Goal: Transaction & Acquisition: Purchase product/service

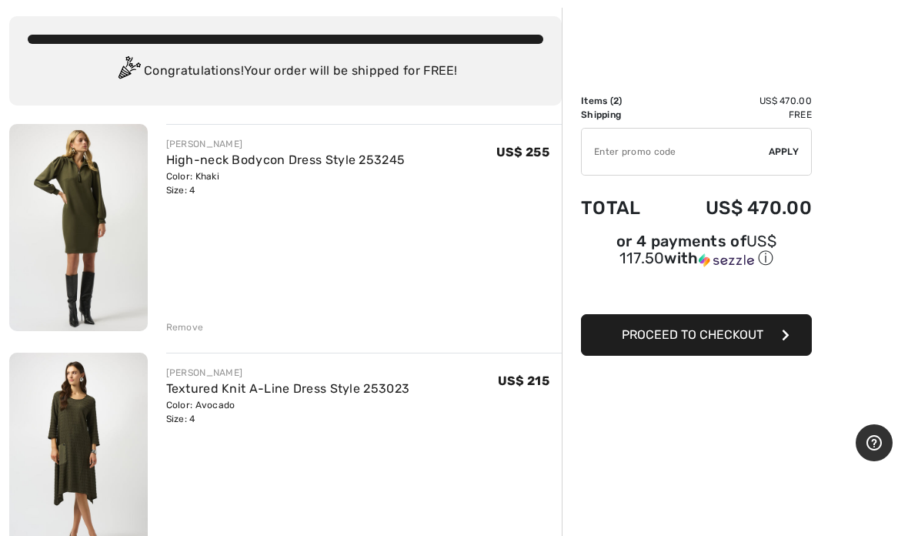
scroll to position [78, 0]
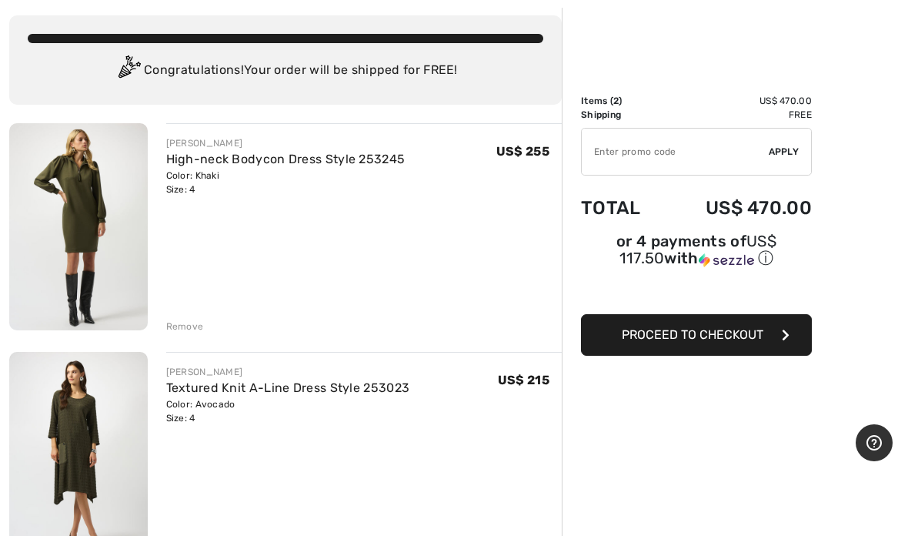
click at [195, 322] on div "Remove" at bounding box center [185, 326] width 38 height 14
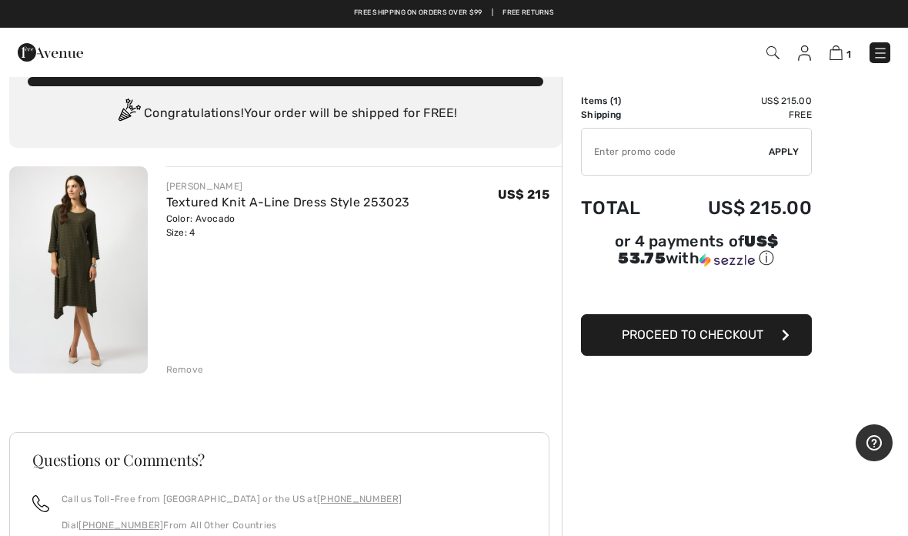
scroll to position [33, 0]
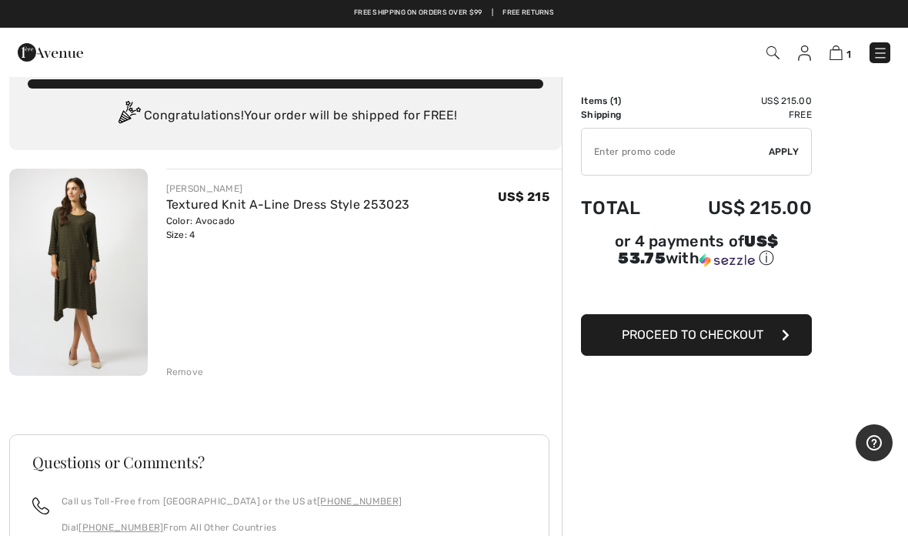
click at [70, 252] on img at bounding box center [78, 272] width 139 height 207
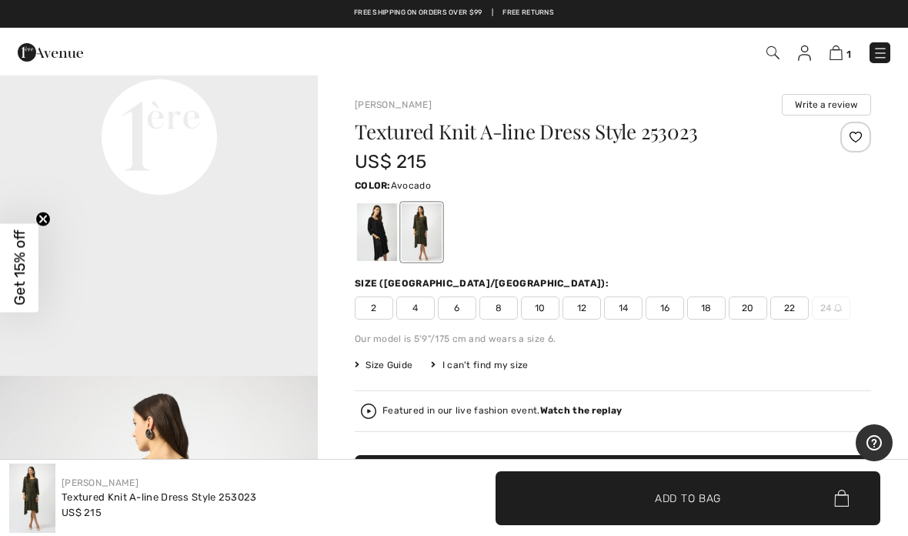
scroll to position [1137, 0]
click at [842, 53] on img at bounding box center [835, 52] width 13 height 15
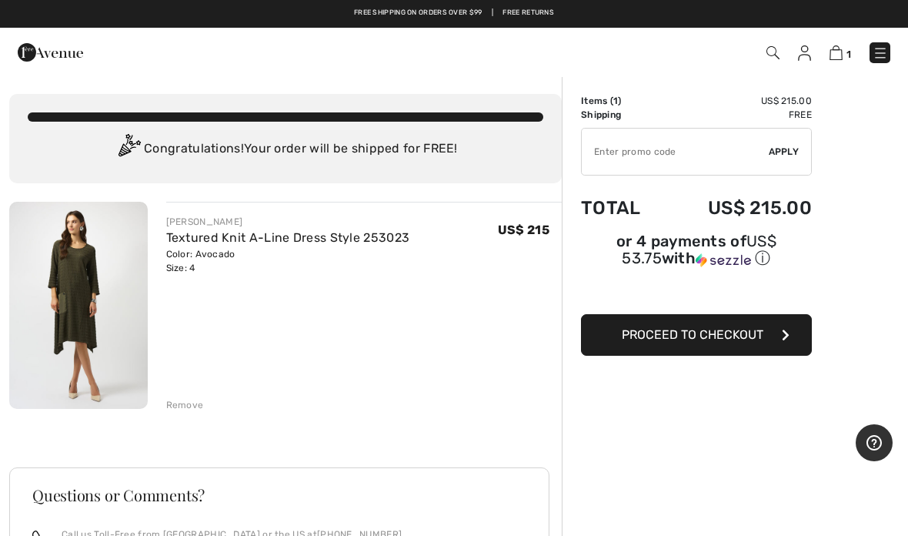
click at [715, 331] on span "Proceed to Checkout" at bounding box center [693, 334] width 142 height 15
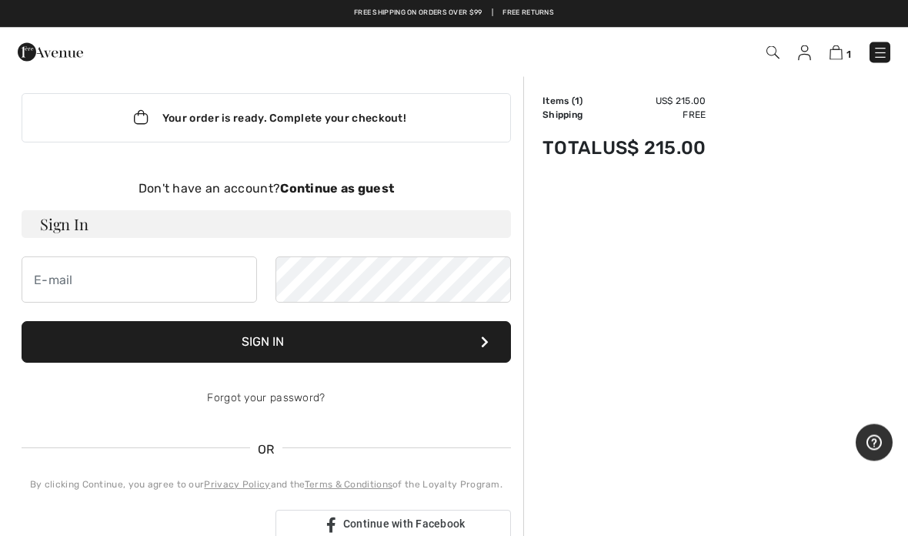
scroll to position [12, 0]
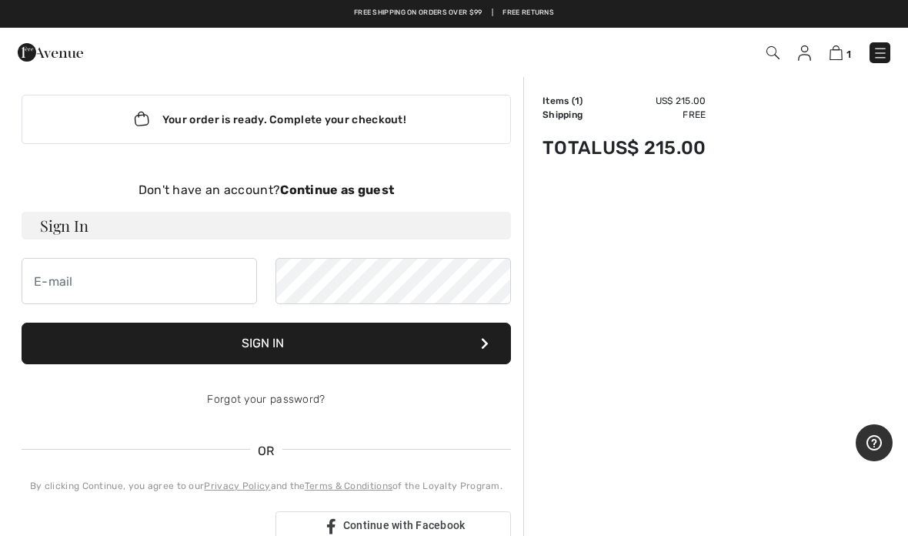
click at [327, 195] on strong "Continue as guest" at bounding box center [337, 189] width 114 height 15
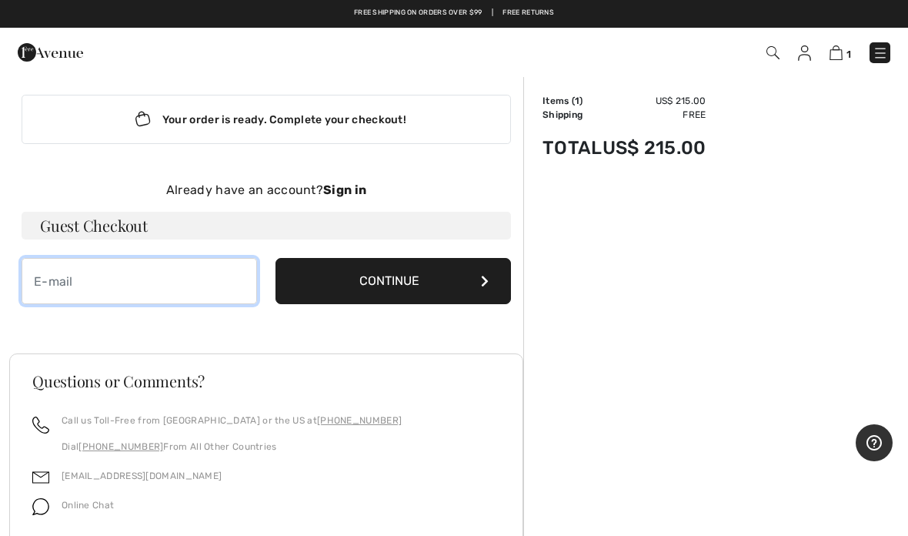
click at [212, 280] on input "email" at bounding box center [139, 281] width 235 height 46
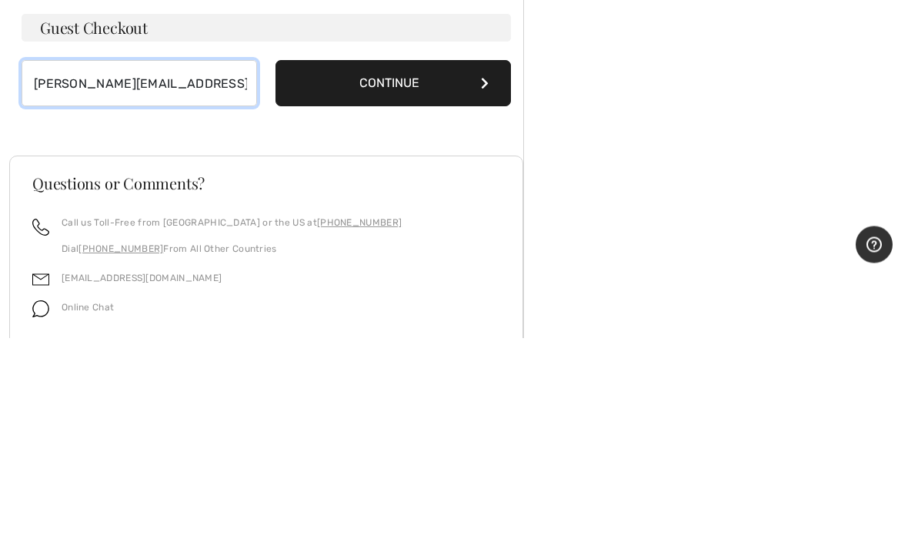
type input "wendy@teachforall.org"
click at [413, 259] on button "Continue" at bounding box center [392, 282] width 235 height 46
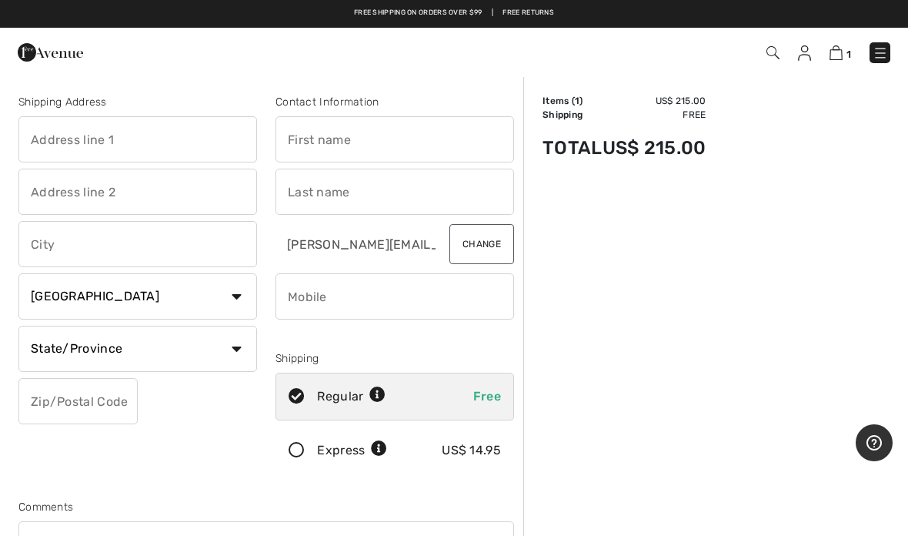
click at [180, 142] on input "text" at bounding box center [137, 139] width 239 height 46
type input "885 West End Ave"
click at [65, 199] on input "text" at bounding box center [137, 192] width 239 height 46
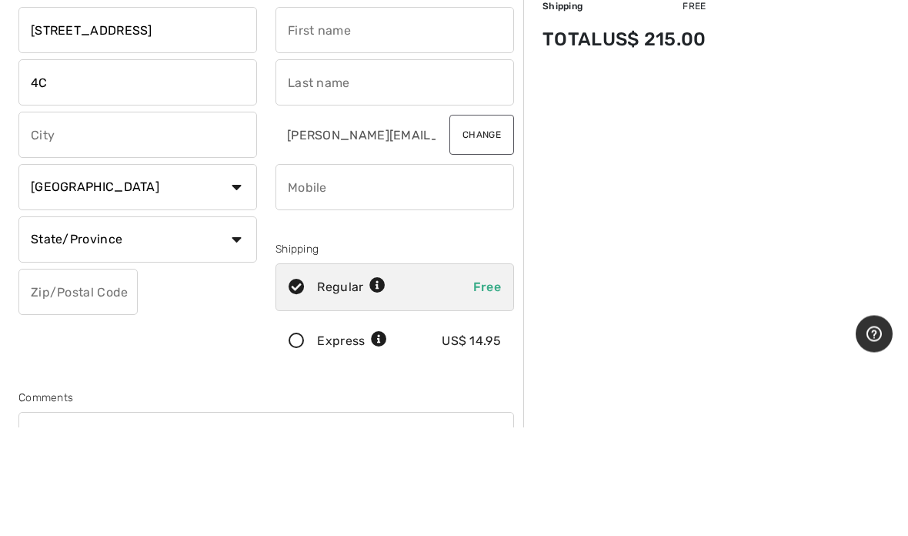
type input "4C"
click at [35, 221] on input "text" at bounding box center [137, 244] width 239 height 46
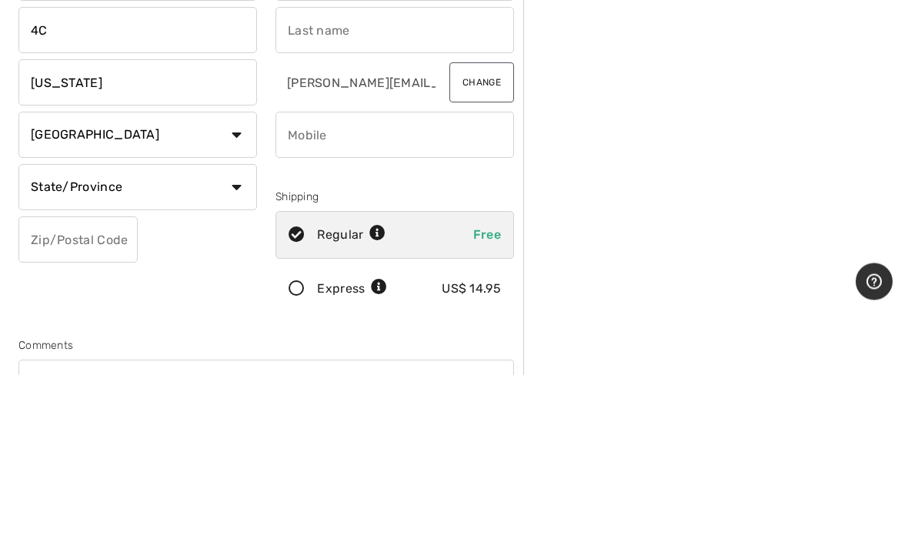
type input "New York"
click at [419, 169] on input "text" at bounding box center [394, 192] width 239 height 46
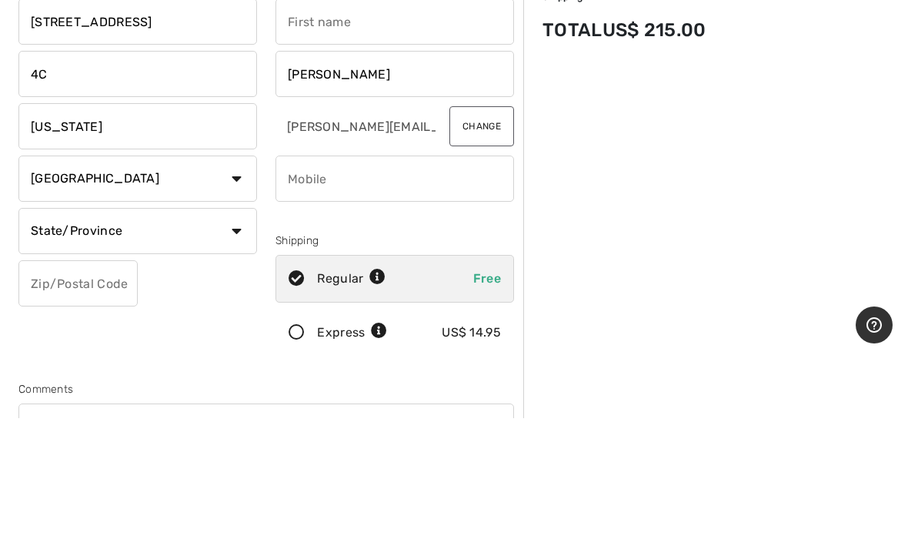
type input "Kopp"
click at [449, 116] on input "text" at bounding box center [394, 139] width 239 height 46
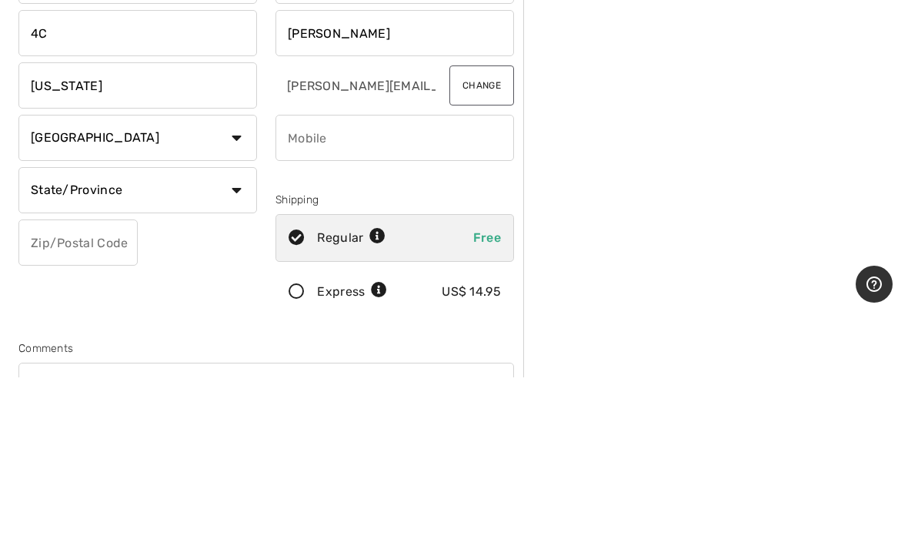
type input "Wendy"
click at [242, 273] on select "Country Canada United States Afghanistan Aland Islands Albania Algeria American…" at bounding box center [137, 296] width 239 height 46
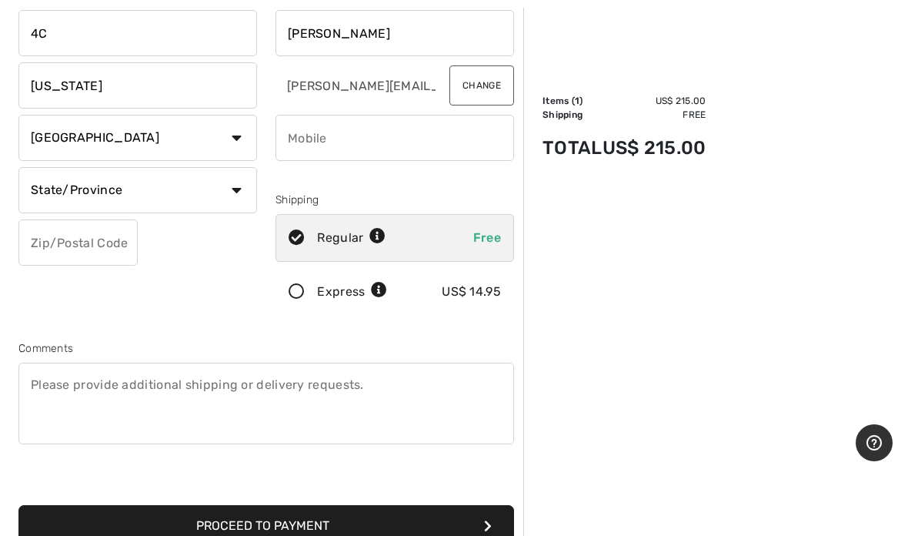
select select "US"
click at [235, 199] on select "State/Province Alabama Alaska American Samoa Arizona Arkansas California Colora…" at bounding box center [137, 190] width 239 height 46
select select "NY"
click at [126, 250] on input "text" at bounding box center [77, 242] width 119 height 46
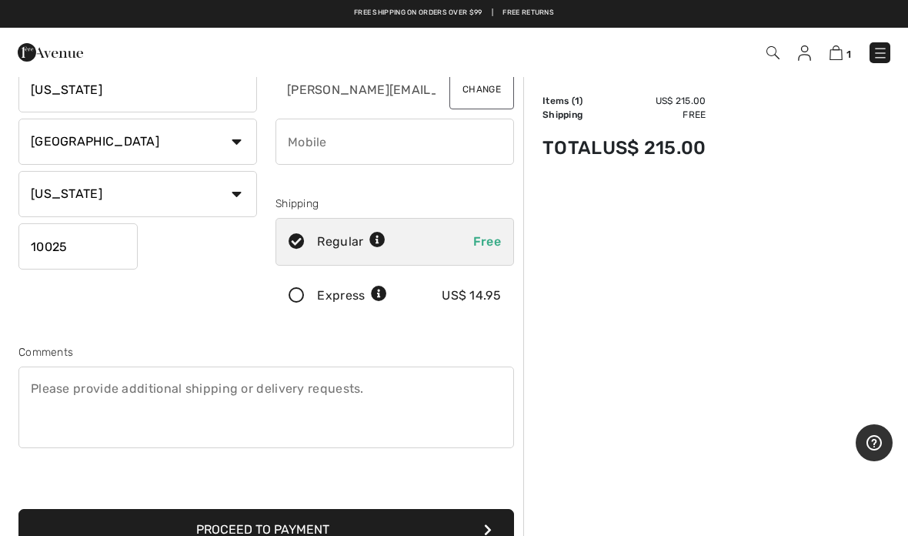
scroll to position [0, 0]
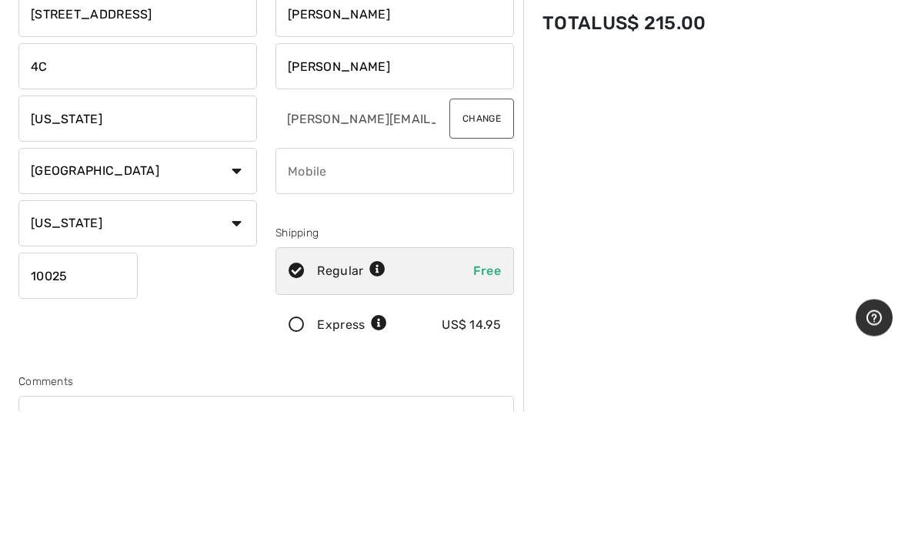
type input "10025"
click at [459, 273] on input "phone" at bounding box center [394, 296] width 239 height 46
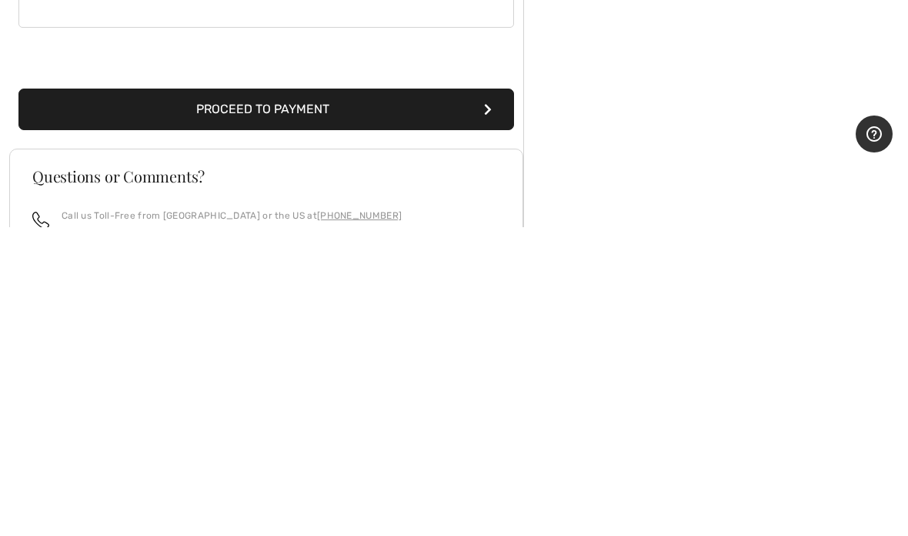
type input "6465220966"
click at [456, 397] on button "Proceed to Payment" at bounding box center [266, 418] width 496 height 42
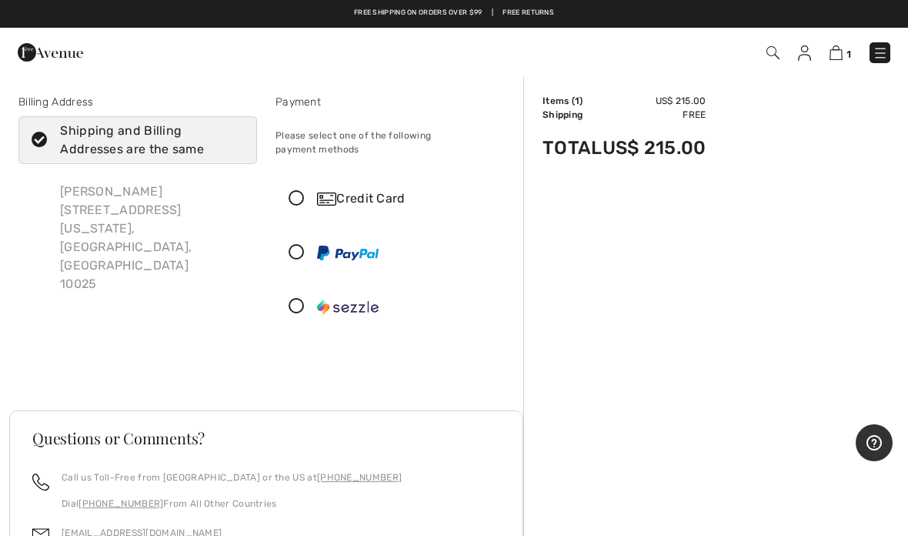
click at [298, 191] on icon at bounding box center [296, 199] width 41 height 16
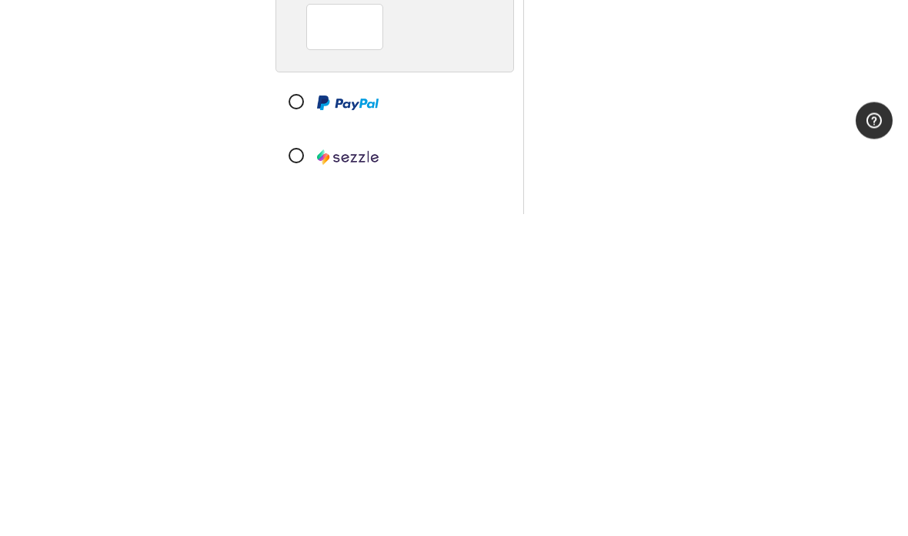
click at [295, 402] on div at bounding box center [388, 425] width 225 height 46
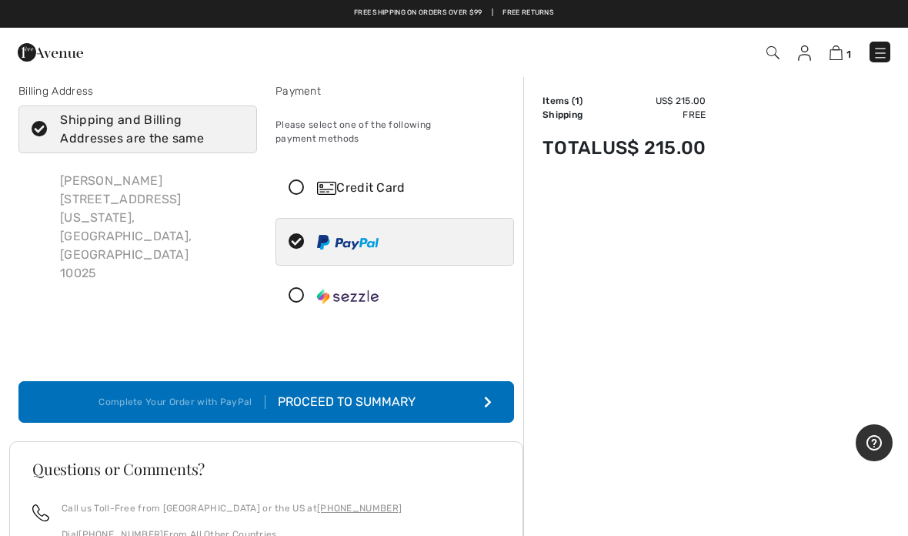
scroll to position [10, 0]
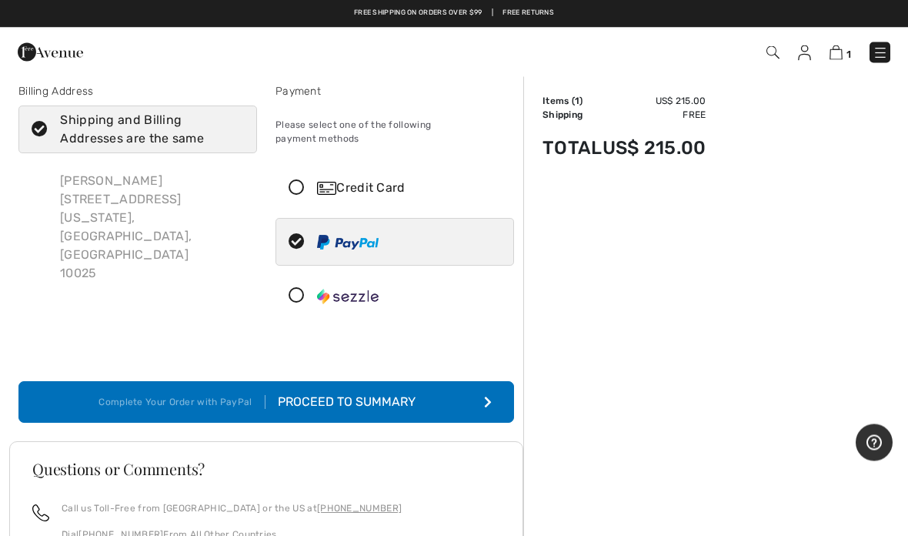
click at [446, 385] on button "Complete Your Order with PayPal Proceed to Summary" at bounding box center [266, 403] width 496 height 42
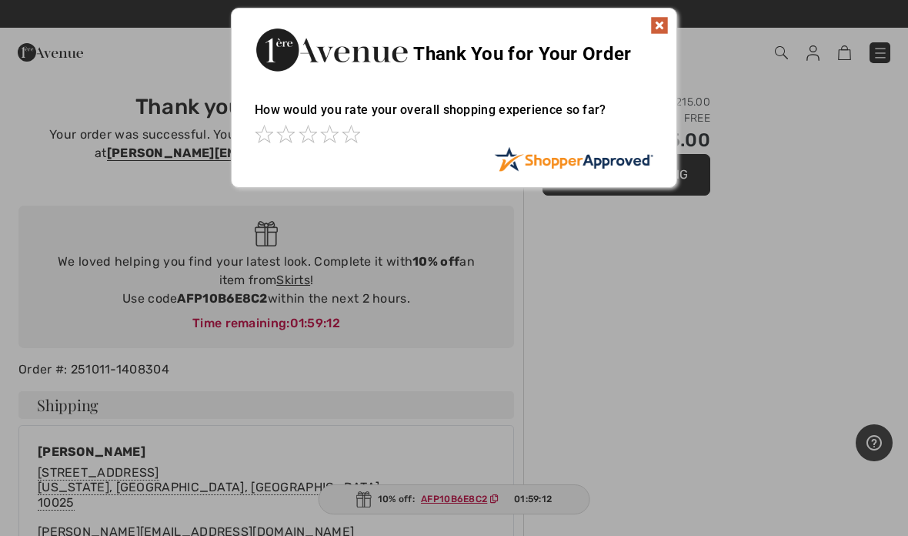
click at [656, 30] on img at bounding box center [659, 25] width 18 height 18
